Goal: Transaction & Acquisition: Purchase product/service

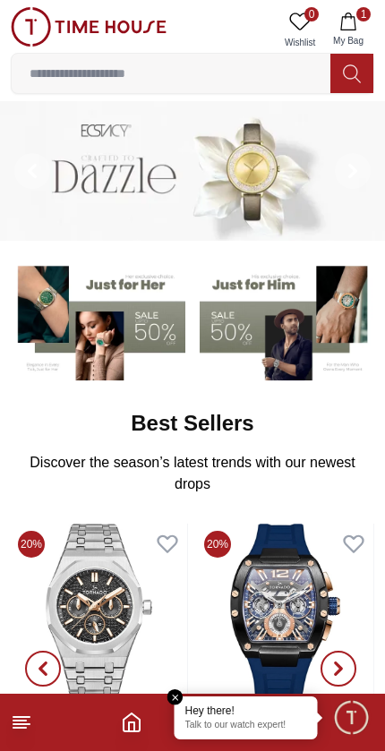
click at [73, 68] on input at bounding box center [171, 74] width 319 height 36
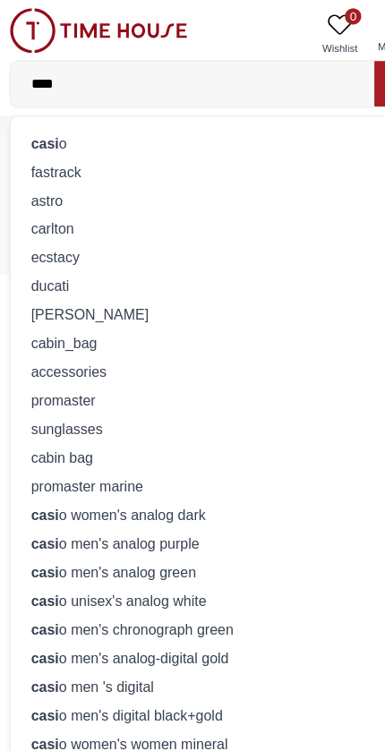
type input "*****"
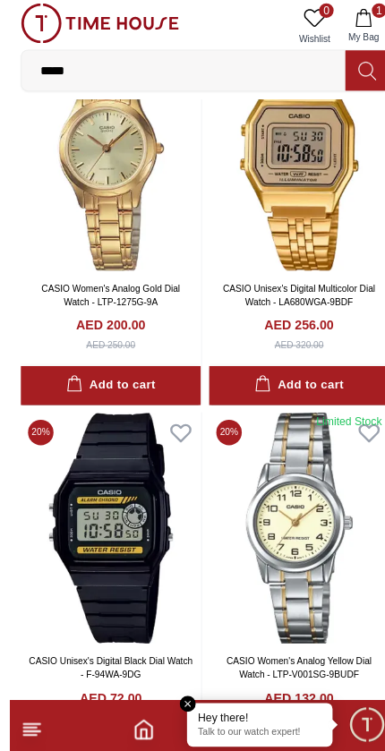
scroll to position [3105, 0]
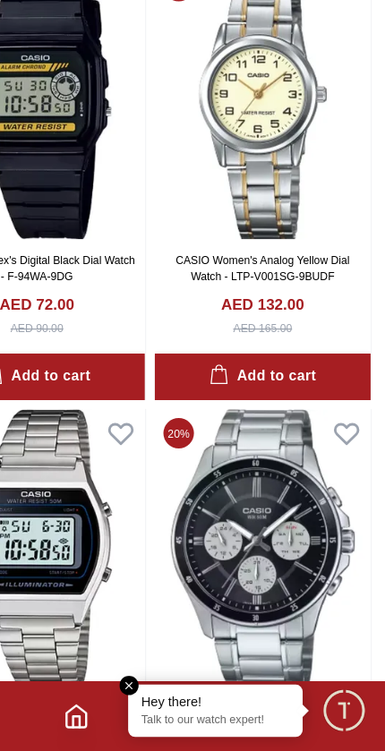
scroll to position [3407, 3]
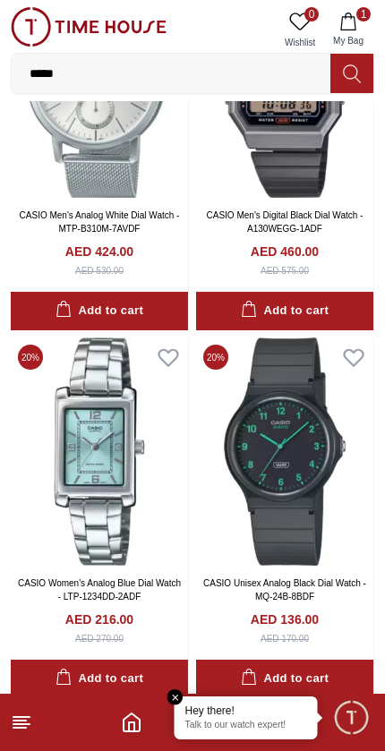
scroll to position [4165, 0]
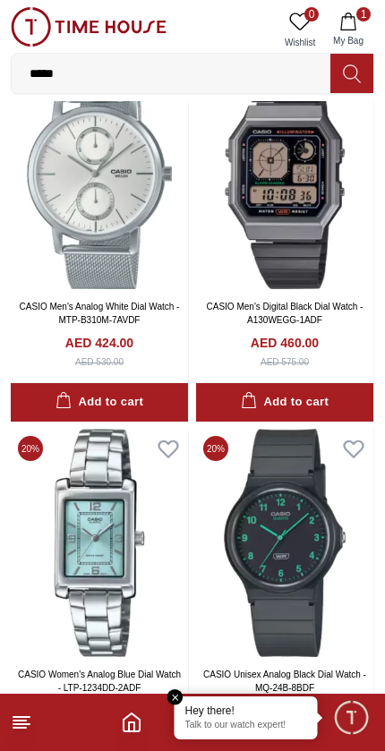
click at [188, 697] on div "Hey there! Talk to our watch expert!" at bounding box center [246, 718] width 143 height 43
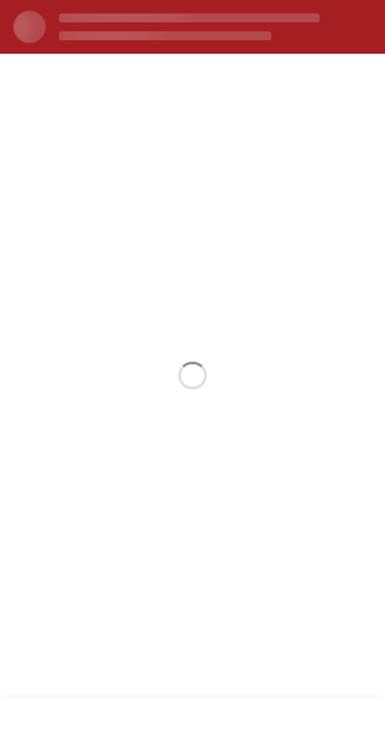
scroll to position [0, 0]
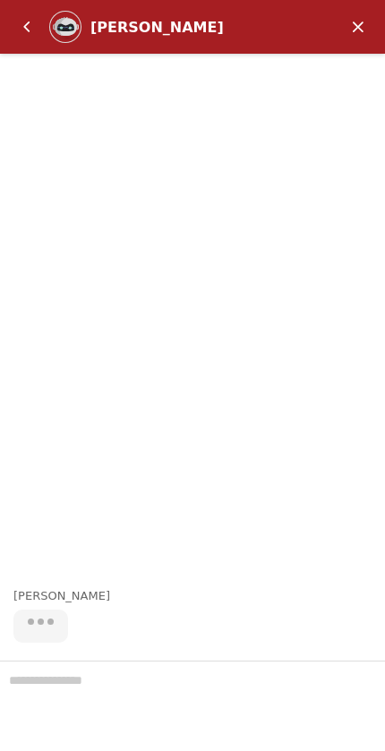
click at [27, 22] on em "Back" at bounding box center [27, 27] width 36 height 36
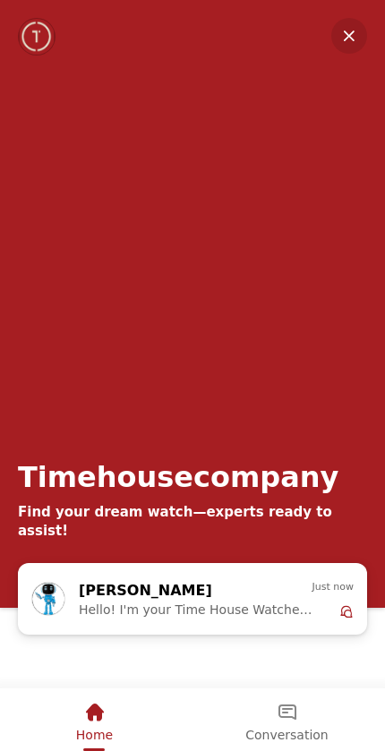
click at [350, 42] on em "Minimize" at bounding box center [349, 36] width 36 height 36
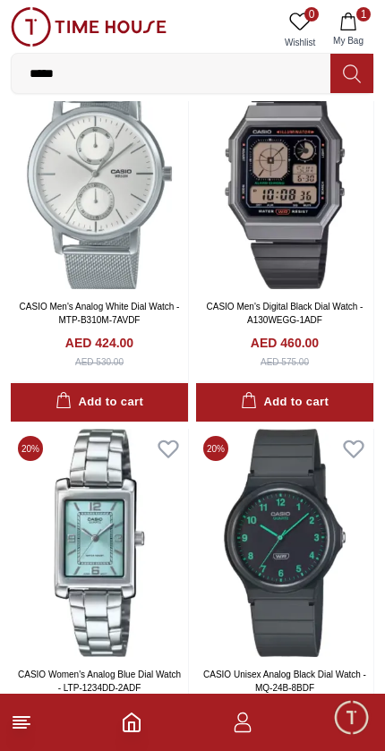
click at [29, 719] on icon at bounding box center [21, 722] width 21 height 21
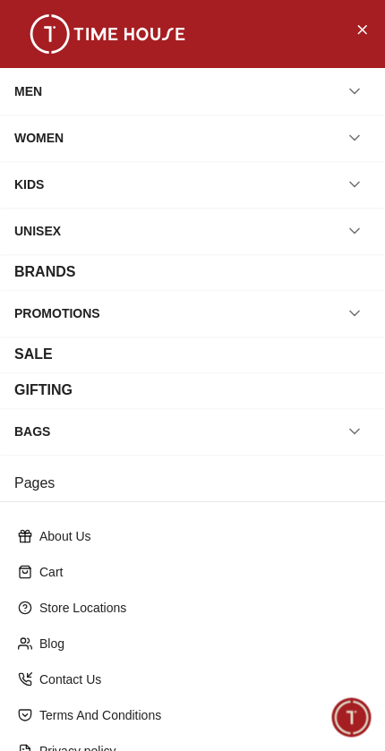
click at [204, 153] on div "WOMEN" at bounding box center [192, 138] width 356 height 32
click at [352, 151] on button "button" at bounding box center [354, 138] width 32 height 32
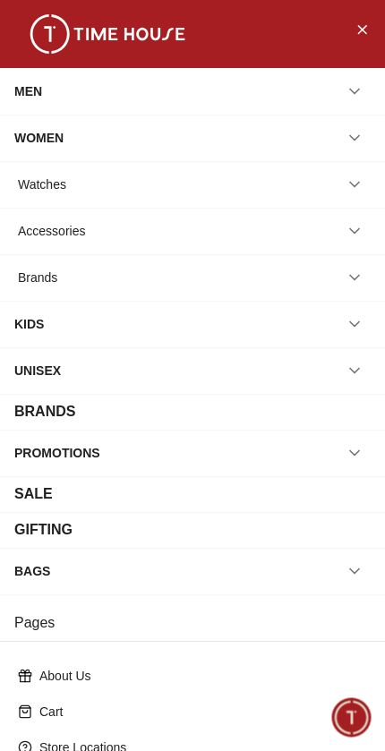
click at [336, 193] on div "Watches" at bounding box center [192, 184] width 356 height 32
click at [135, 189] on div "Watches" at bounding box center [192, 184] width 356 height 32
click at [363, 190] on button "button" at bounding box center [354, 184] width 32 height 32
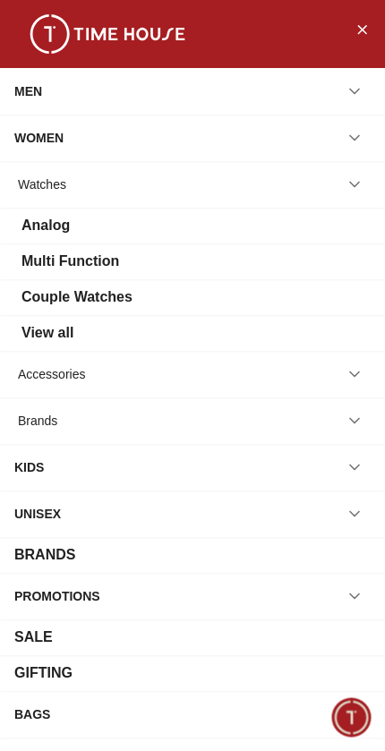
click at [297, 334] on div "View all" at bounding box center [192, 332] width 356 height 21
click at [366, 338] on div "View all" at bounding box center [192, 332] width 356 height 21
click at [366, 341] on div "View all" at bounding box center [192, 332] width 356 height 21
click at [47, 342] on div "View all" at bounding box center [47, 332] width 52 height 21
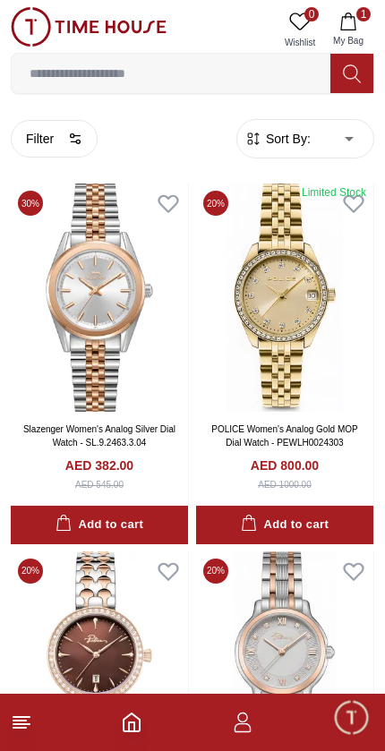
click at [71, 144] on icon "button" at bounding box center [75, 139] width 14 height 14
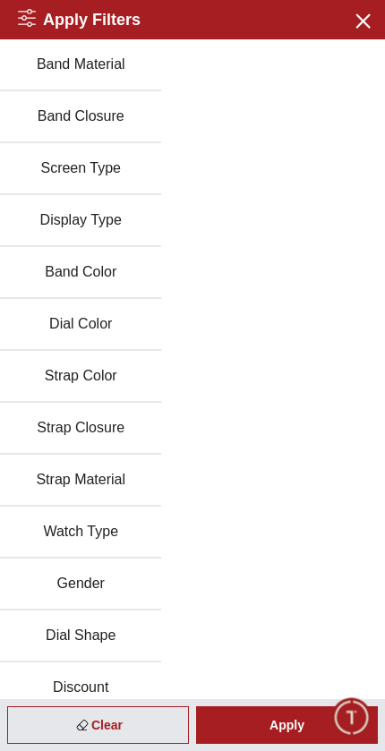
scroll to position [155, 0]
click at [101, 277] on button "Band Color" at bounding box center [80, 274] width 161 height 52
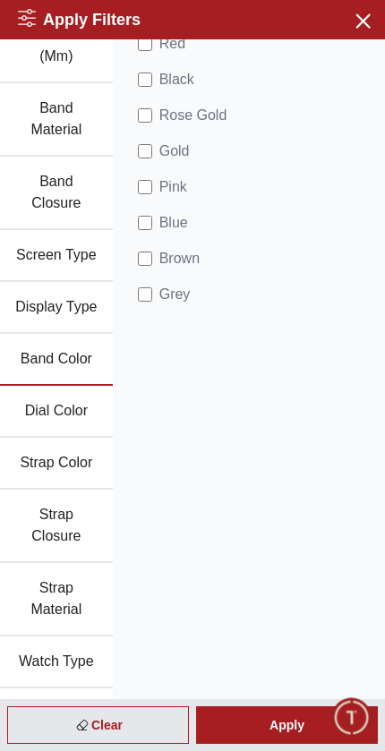
click at [267, 727] on div "Apply" at bounding box center [287, 725] width 182 height 38
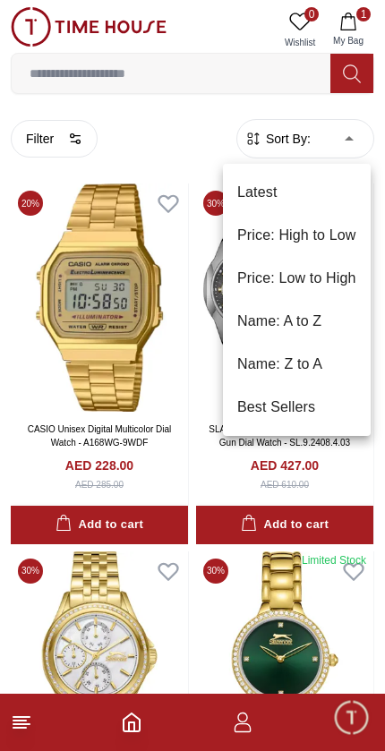
click at [340, 283] on li "Price: Low to High" at bounding box center [297, 278] width 148 height 43
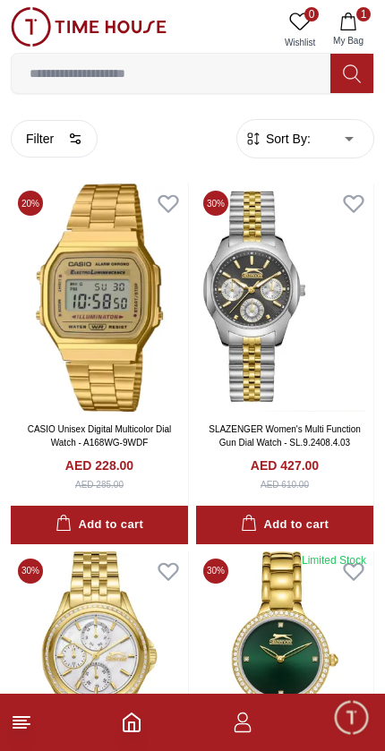
type input "*"
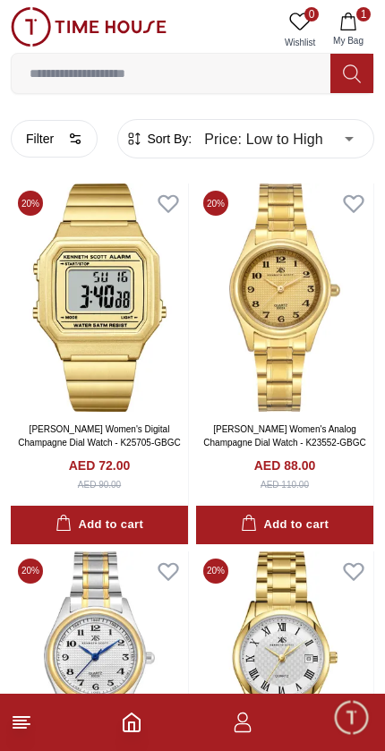
click at [65, 142] on button "Filter" at bounding box center [54, 139] width 87 height 38
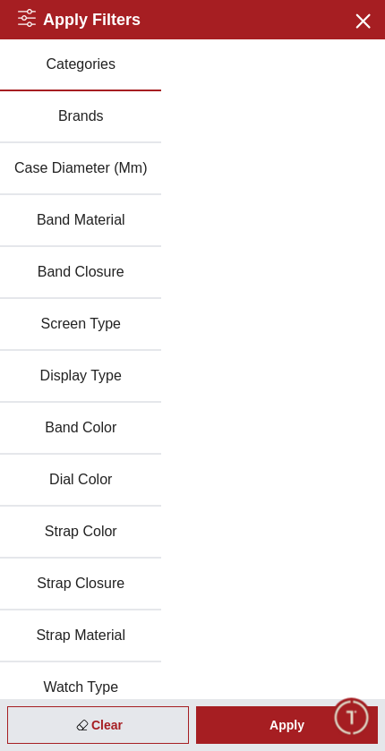
click at [102, 119] on button "Brands" at bounding box center [80, 117] width 161 height 52
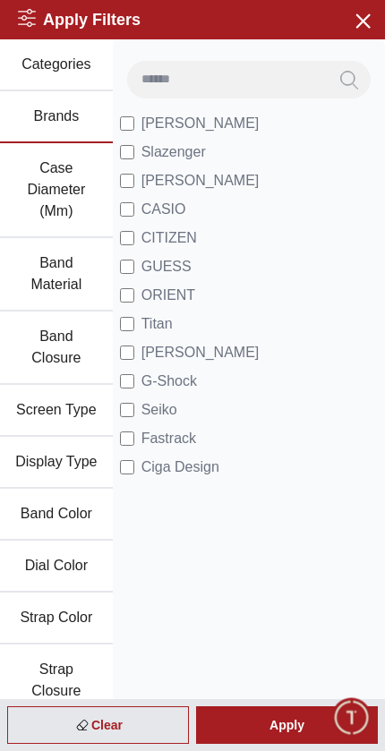
click at [233, 722] on div "Apply" at bounding box center [287, 725] width 182 height 38
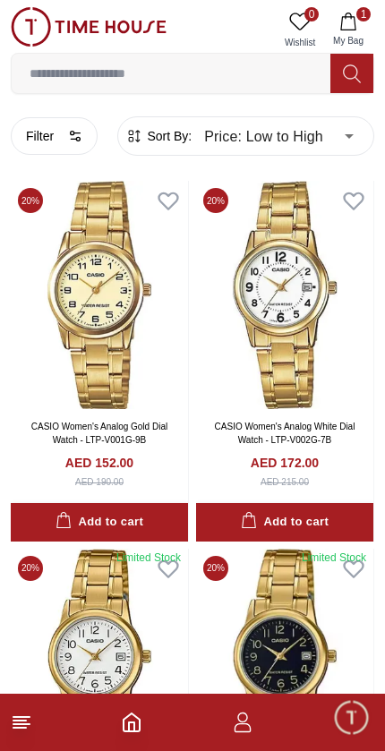
scroll to position [4, 0]
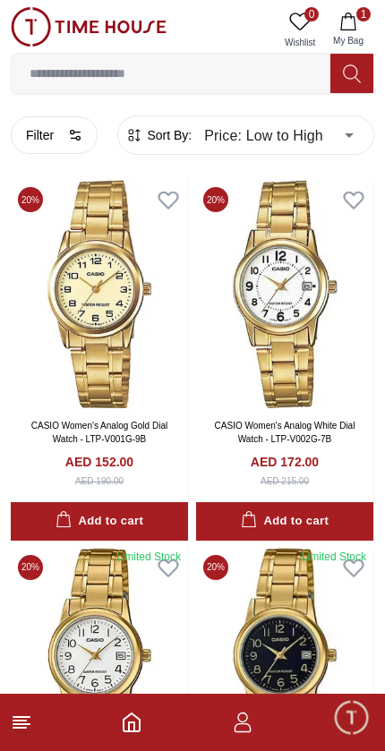
click at [121, 336] on img at bounding box center [99, 294] width 177 height 228
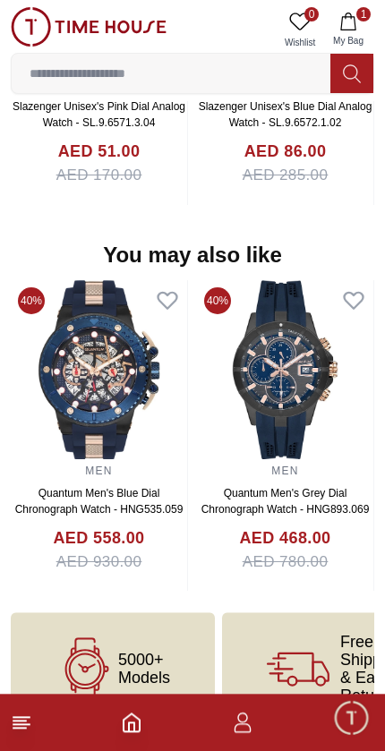
scroll to position [1635, 0]
